Goal: Information Seeking & Learning: Learn about a topic

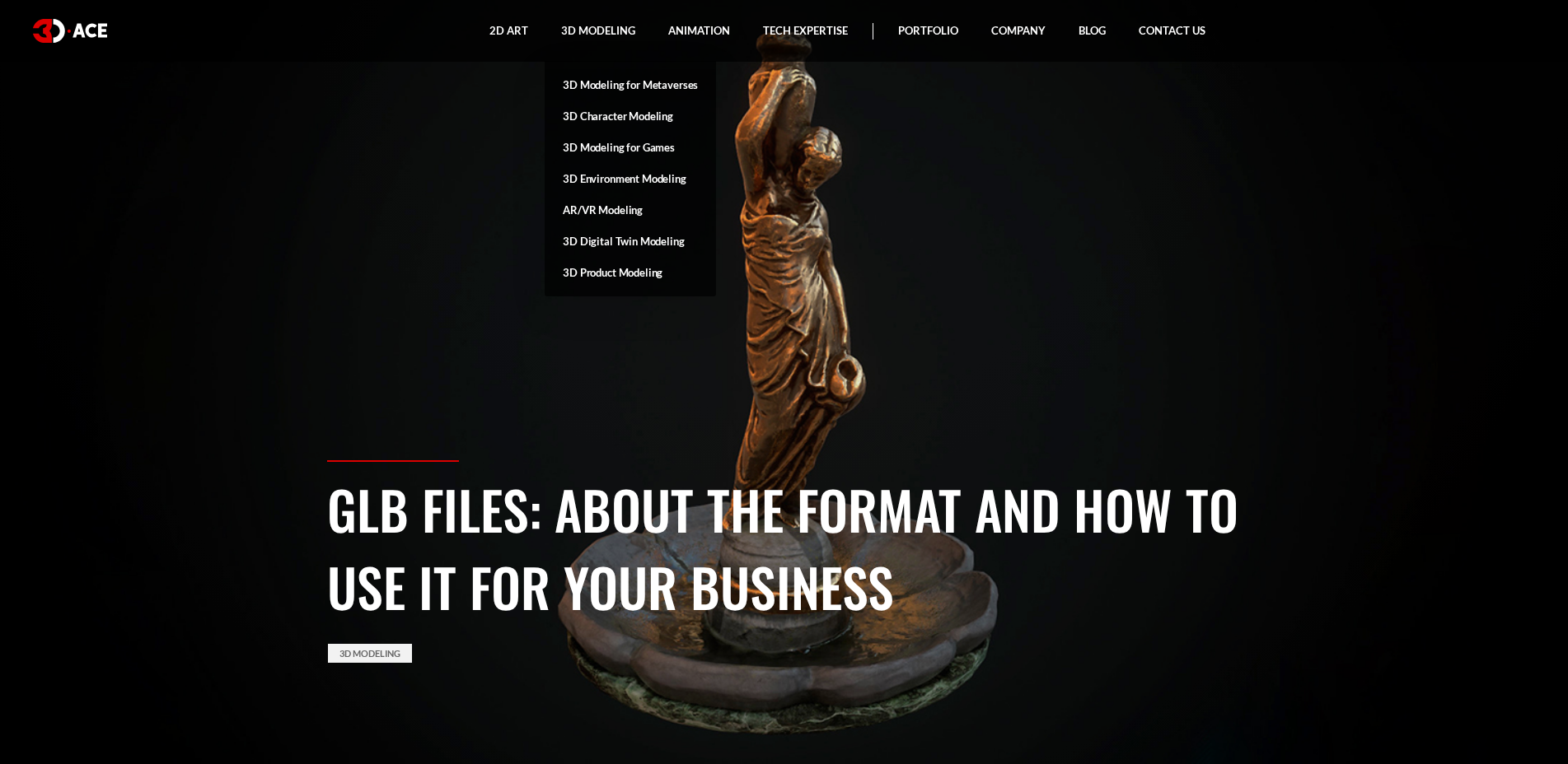
click at [617, 85] on link "3D Modeling for Metaverses" at bounding box center [630, 84] width 171 height 32
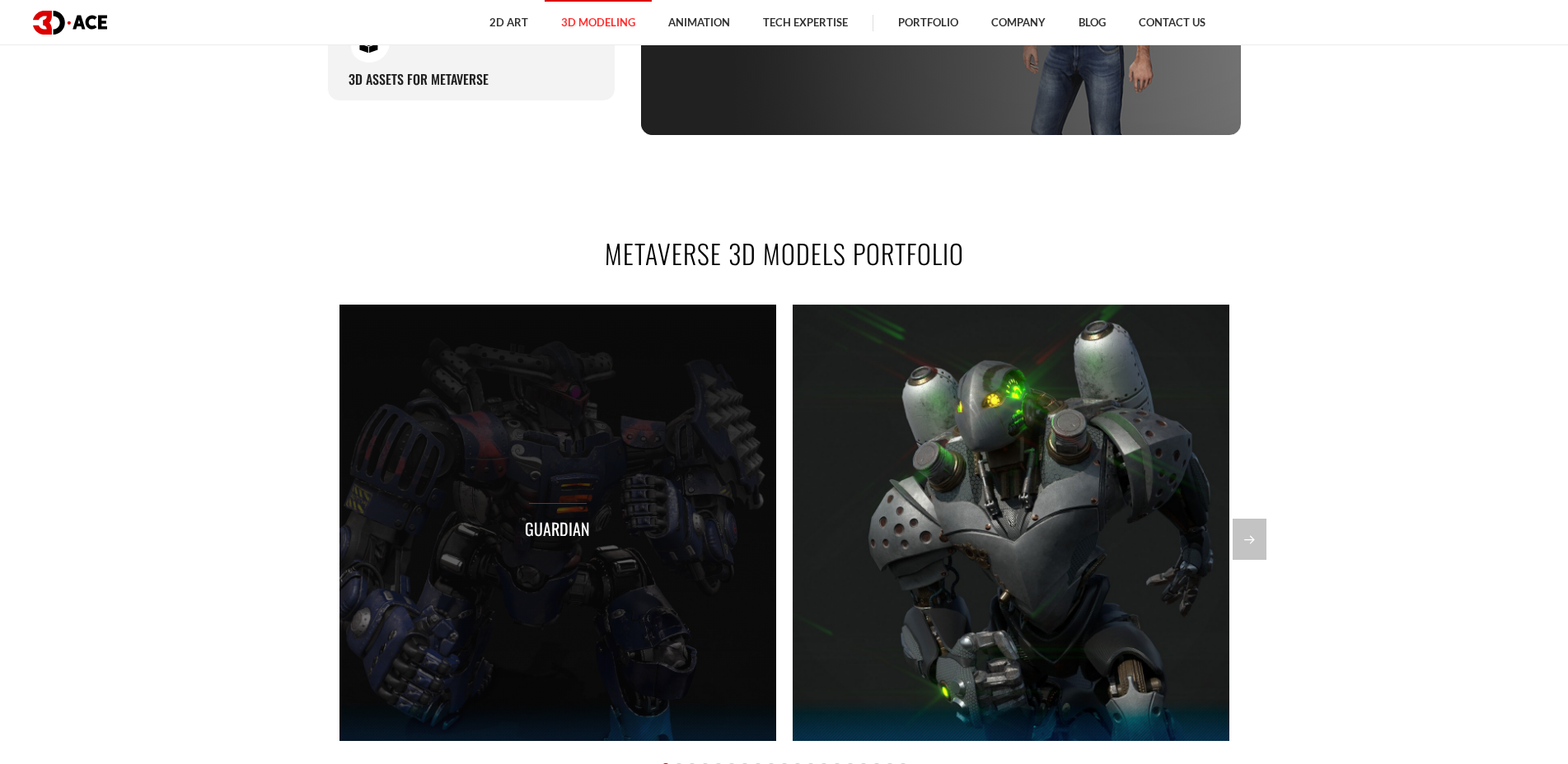
scroll to position [1185, 0]
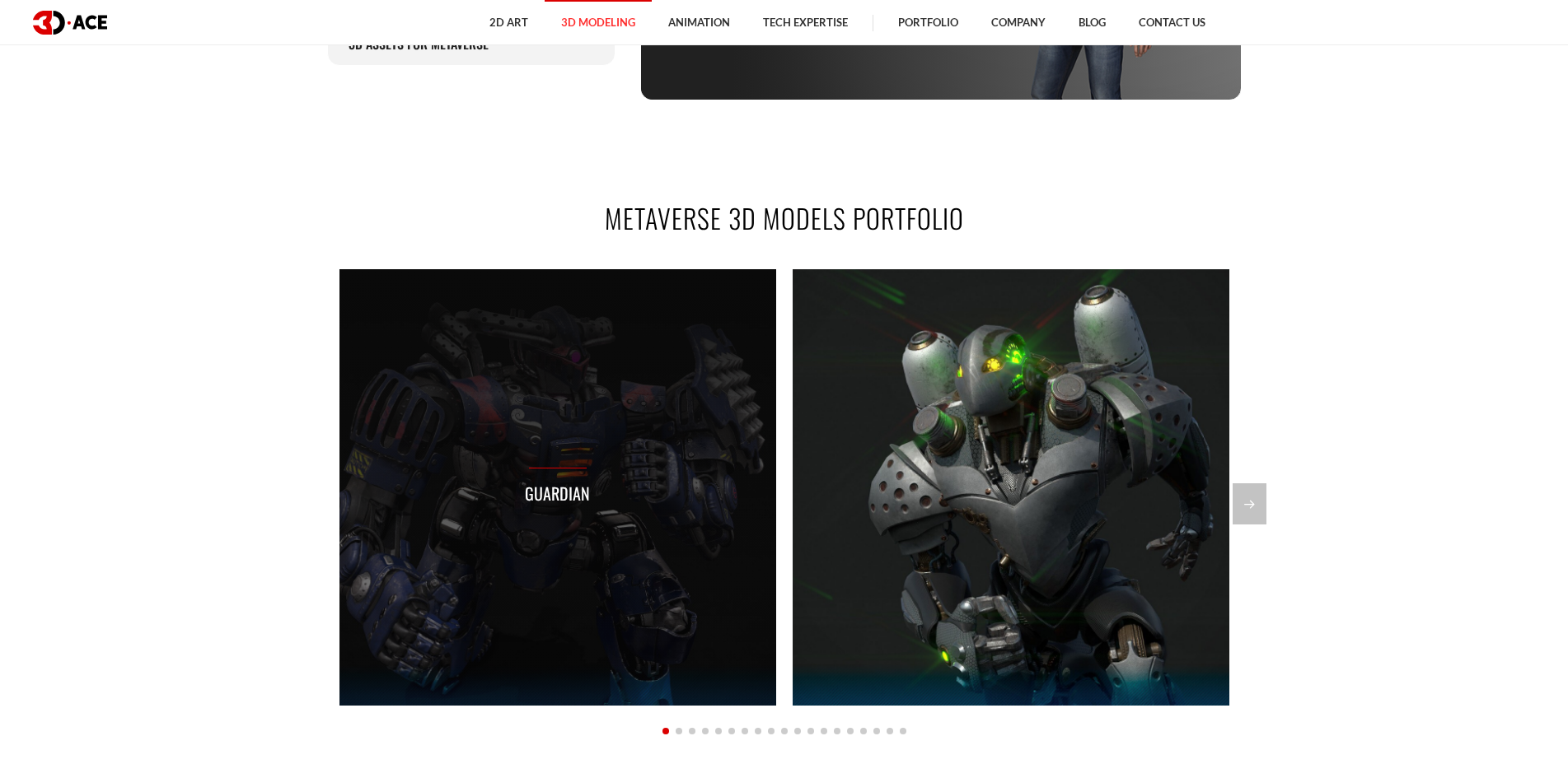
click at [586, 439] on div "Guardian" at bounding box center [557, 487] width 437 height 436
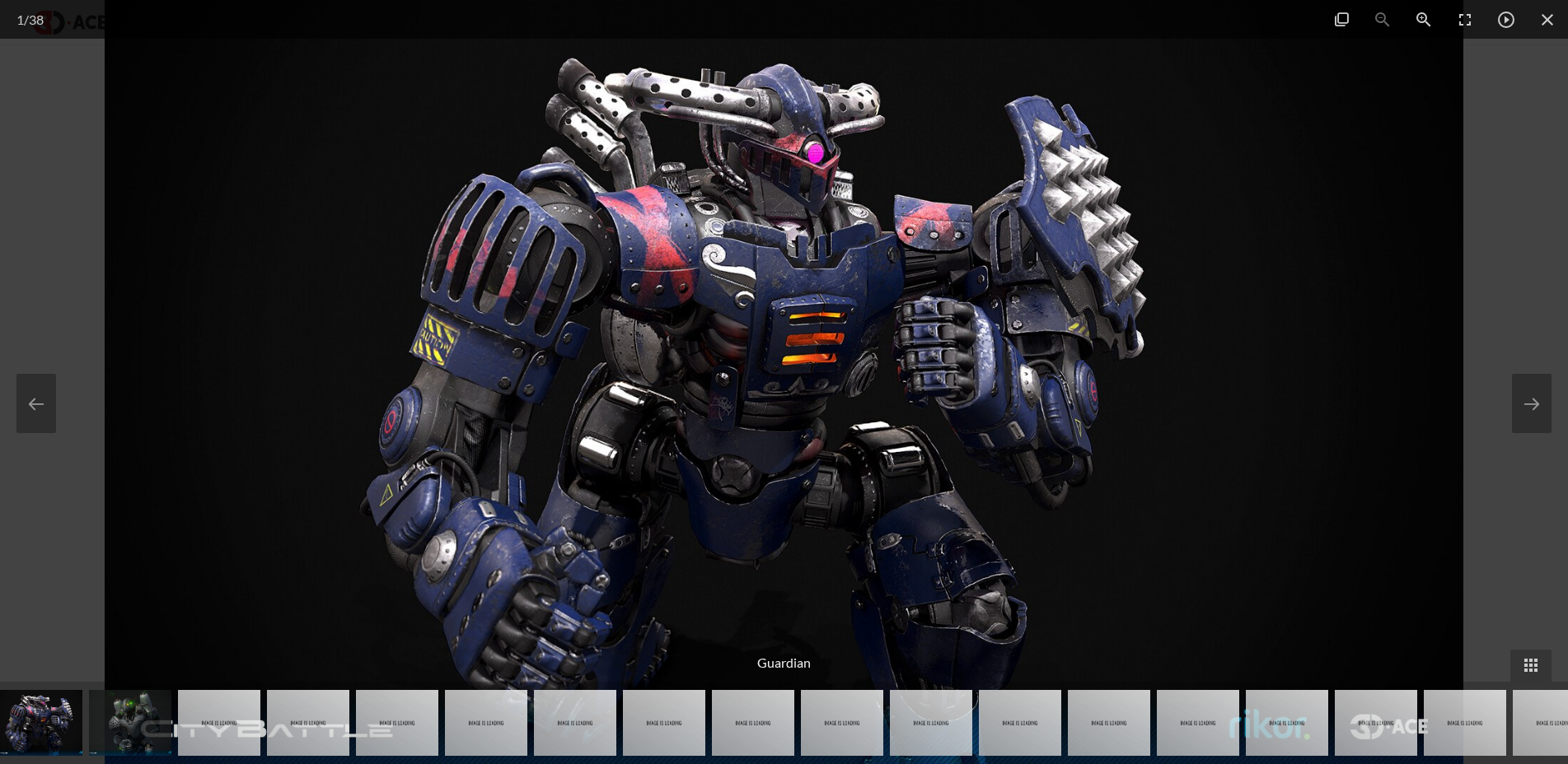
click at [1511, 558] on div at bounding box center [784, 382] width 1568 height 764
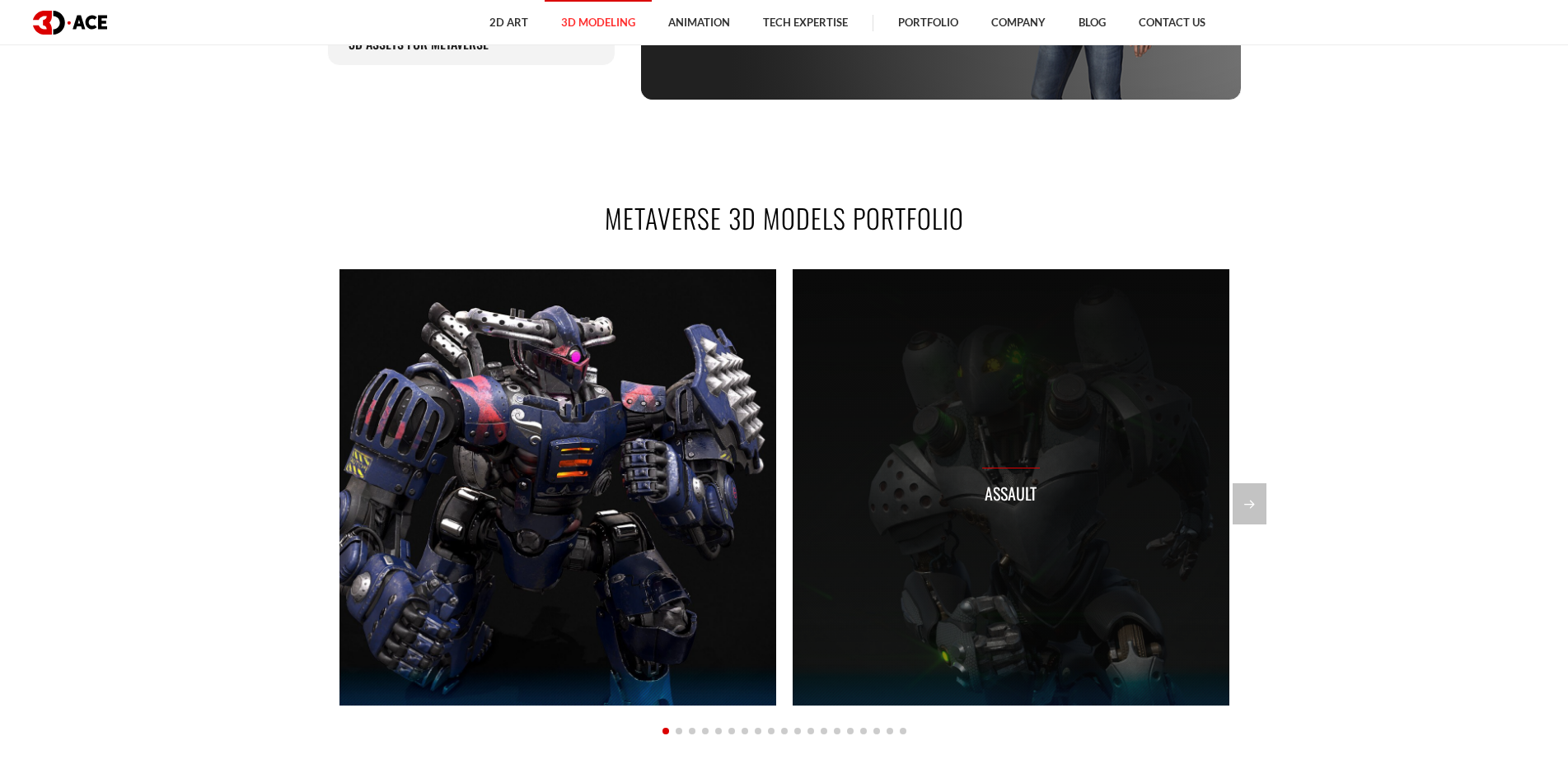
click at [1098, 440] on div "Assault" at bounding box center [1011, 487] width 437 height 436
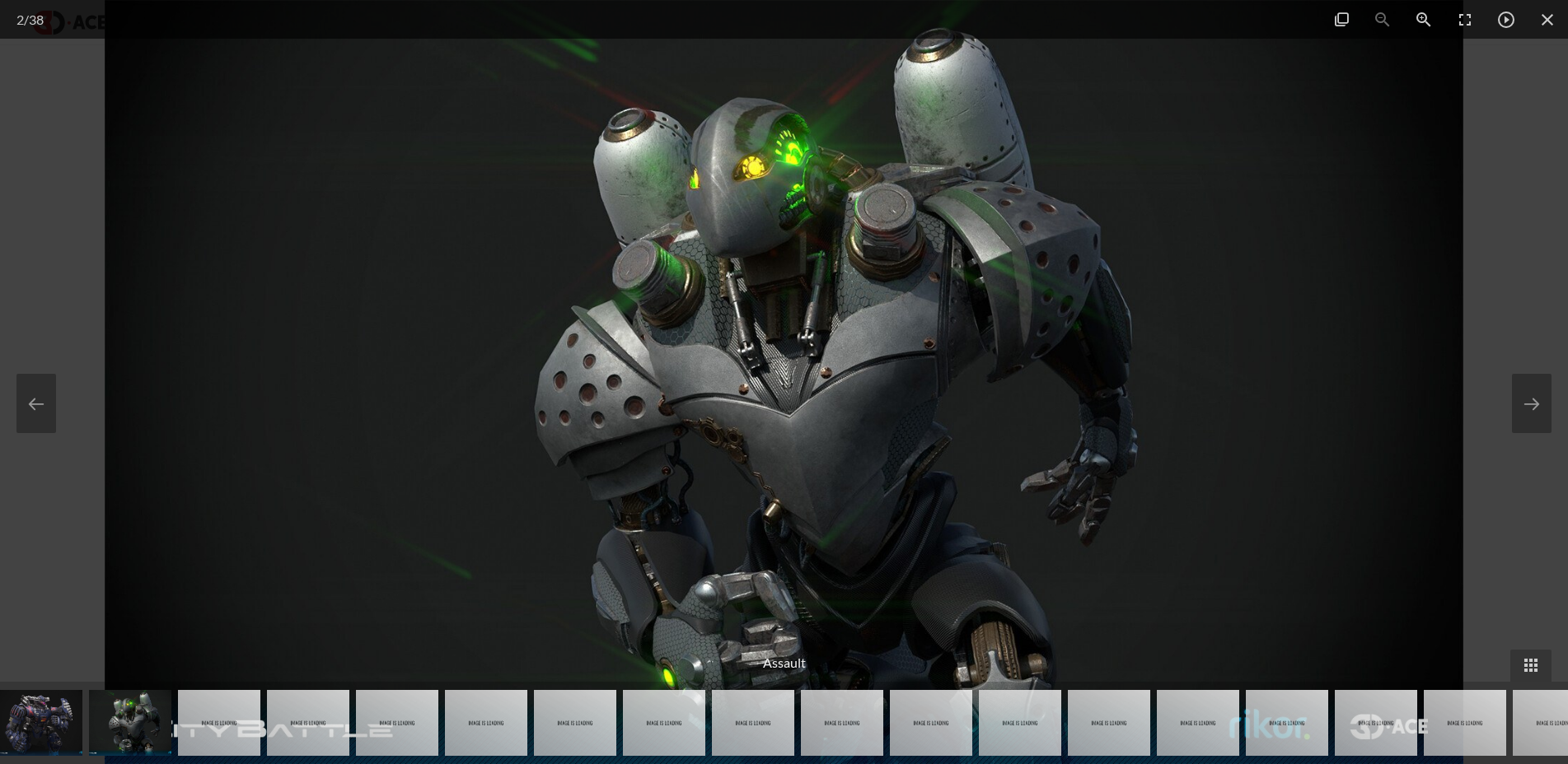
scroll to position [1581, 0]
